Goal: Information Seeking & Learning: Learn about a topic

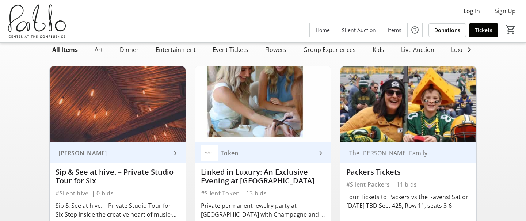
scroll to position [42, 0]
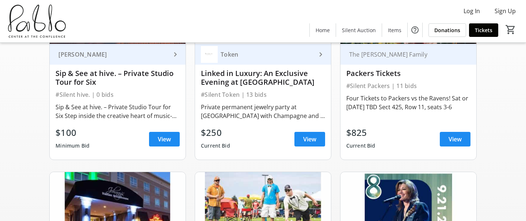
scroll to position [59, 0]
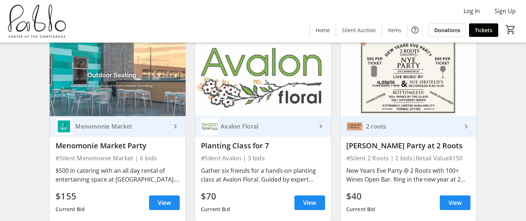
scroll to position [864, 0]
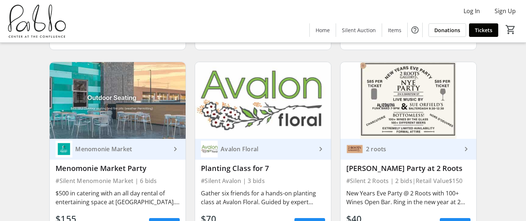
click at [442, 91] on img at bounding box center [409, 100] width 136 height 76
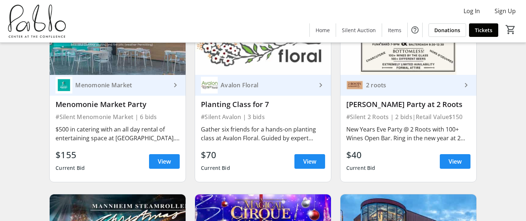
scroll to position [929, 0]
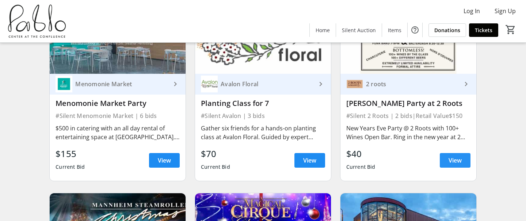
click at [451, 158] on span "View" at bounding box center [455, 160] width 13 height 9
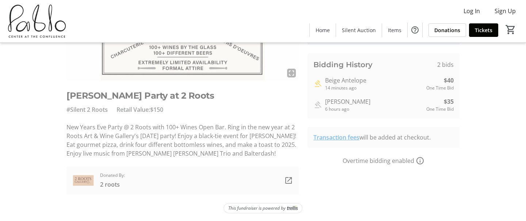
scroll to position [121, 0]
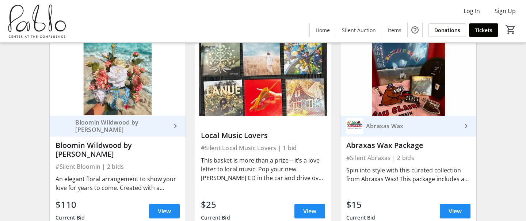
scroll to position [1706, 0]
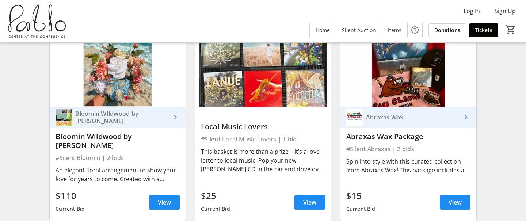
click at [135, 117] on div "Bloomin WIldwood by Kimarie" at bounding box center [121, 117] width 99 height 15
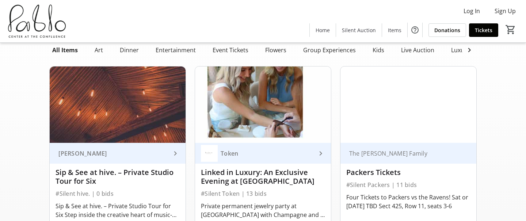
scroll to position [0, 0]
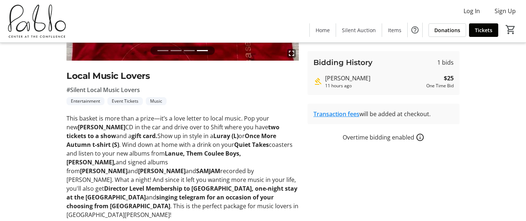
scroll to position [148, 0]
